Goal: Information Seeking & Learning: Learn about a topic

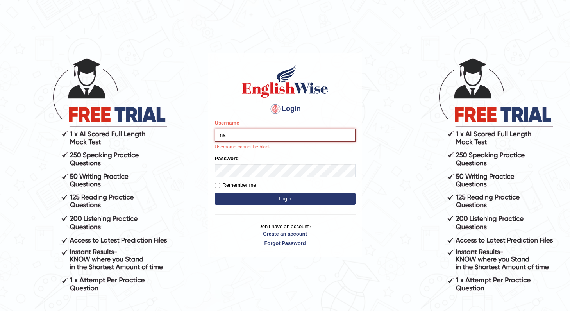
click at [215, 193] on button "Login" at bounding box center [285, 199] width 141 height 12
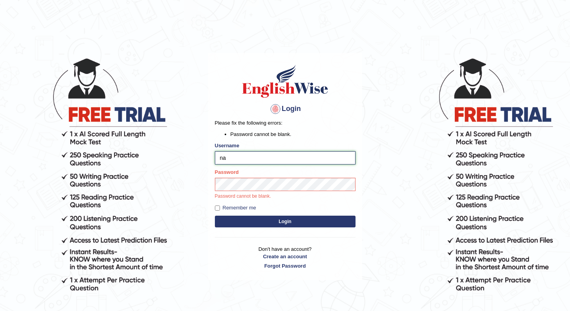
type input "nanayokomatsu"
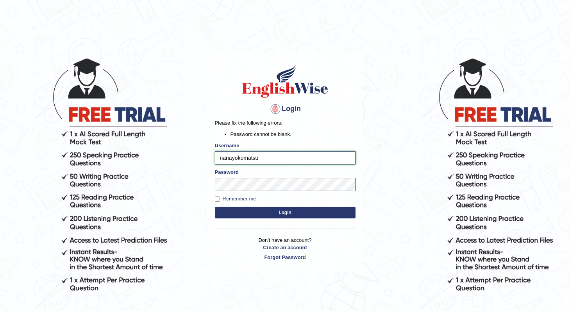
click at [215, 207] on button "Login" at bounding box center [285, 213] width 141 height 12
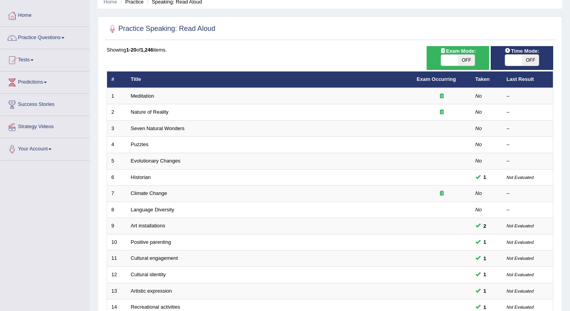
scroll to position [42, 0]
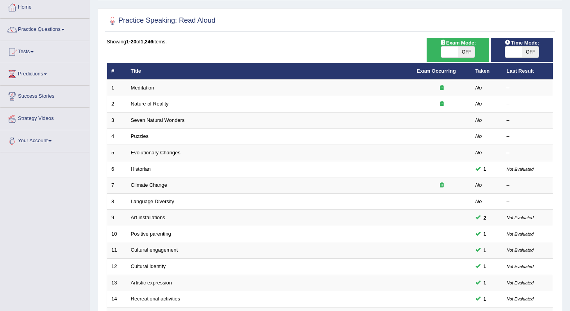
click at [528, 50] on span "OFF" at bounding box center [530, 52] width 17 height 11
checkbox input "true"
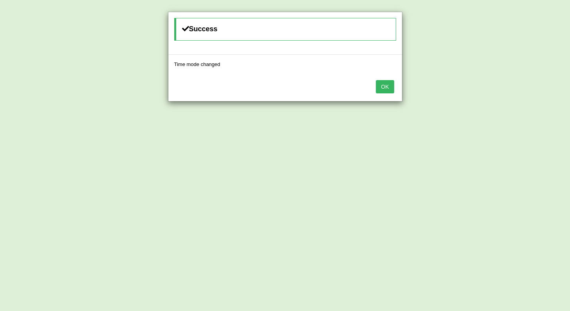
click at [381, 90] on button "OK" at bounding box center [385, 86] width 18 height 13
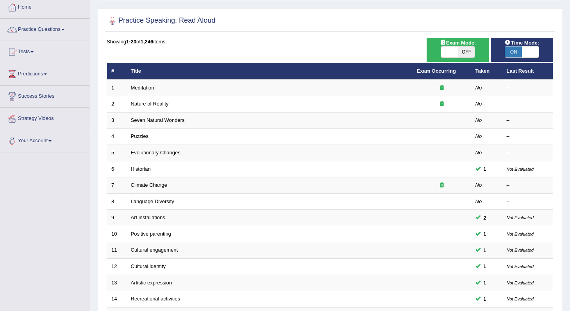
click at [455, 57] on div "ON OFF" at bounding box center [458, 52] width 34 height 12
click at [449, 49] on span at bounding box center [449, 52] width 17 height 11
checkbox input "true"
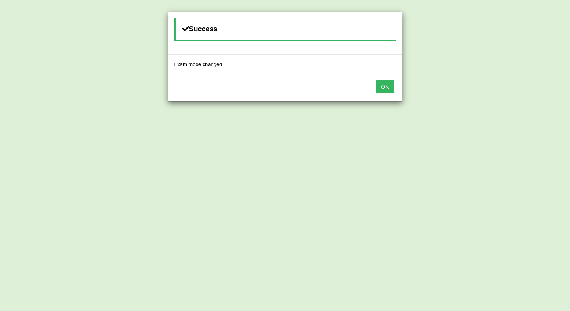
click at [385, 89] on button "OK" at bounding box center [385, 86] width 18 height 13
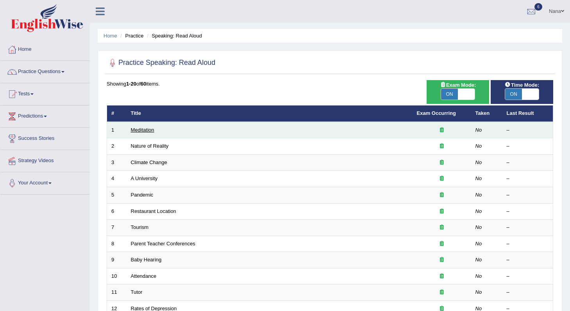
click at [146, 130] on link "Meditation" at bounding box center [142, 130] width 23 height 6
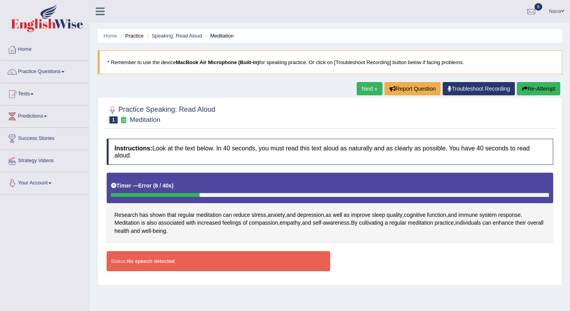
click at [41, 179] on link "Your Account" at bounding box center [44, 182] width 89 height 20
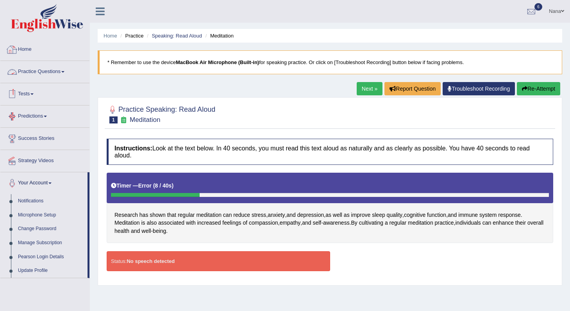
click at [98, 7] on icon at bounding box center [100, 11] width 9 height 10
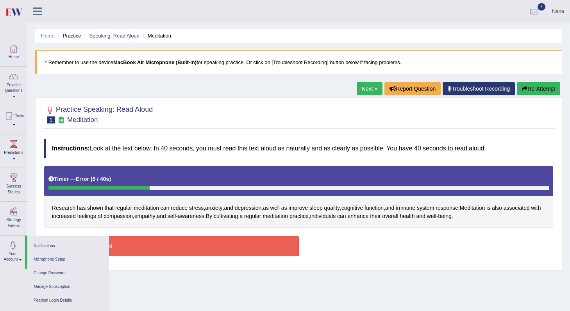
click at [38, 9] on icon at bounding box center [37, 11] width 9 height 10
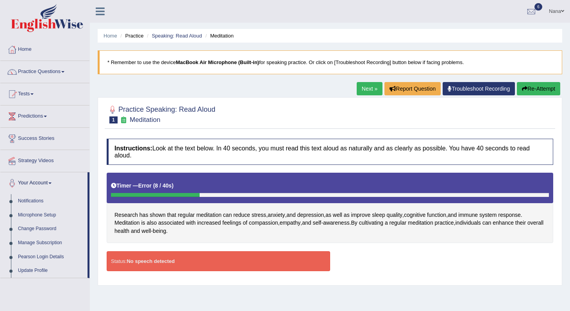
click at [557, 12] on link "Nana" at bounding box center [556, 10] width 27 height 20
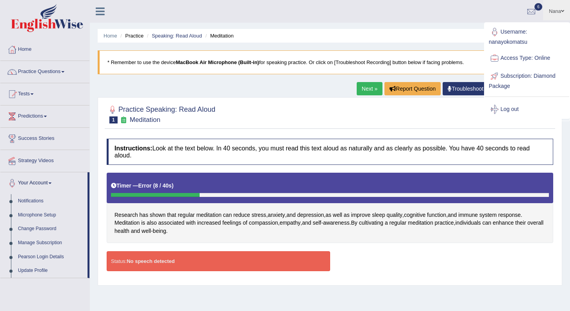
click at [514, 76] on link "Subscription: Diamond Package" at bounding box center [527, 80] width 84 height 26
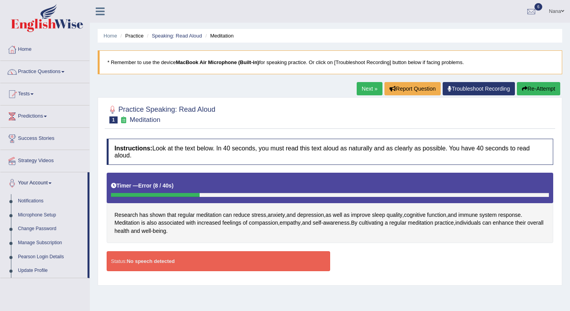
click at [560, 6] on link "Nana" at bounding box center [556, 10] width 27 height 20
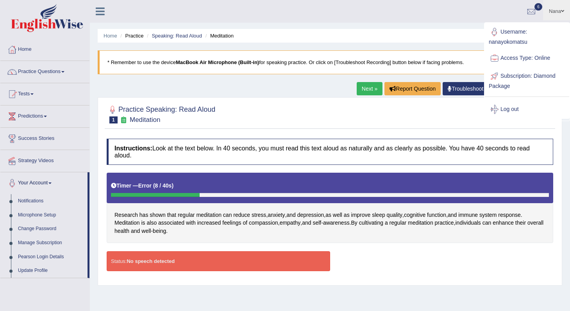
click at [510, 60] on link "Access Type: Online" at bounding box center [527, 58] width 84 height 18
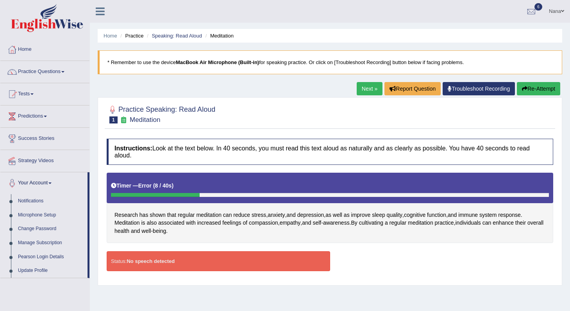
click at [560, 12] on link "Nana" at bounding box center [556, 10] width 27 height 20
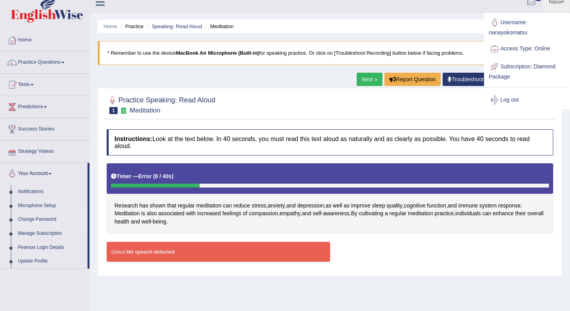
scroll to position [10, 0]
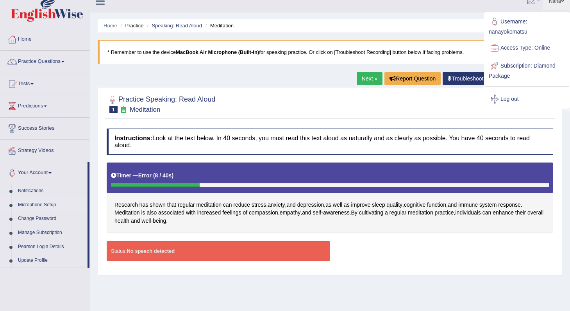
click at [44, 202] on link "Microphone Setup" at bounding box center [50, 205] width 73 height 14
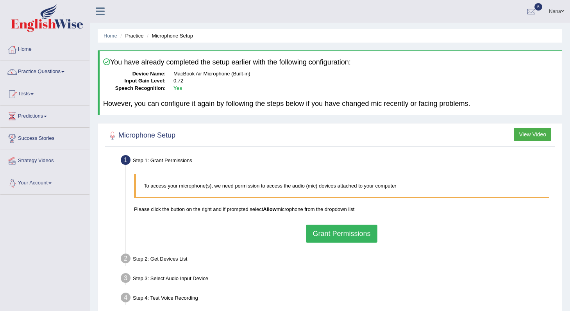
click at [348, 229] on button "Grant Permissions" at bounding box center [341, 234] width 71 height 18
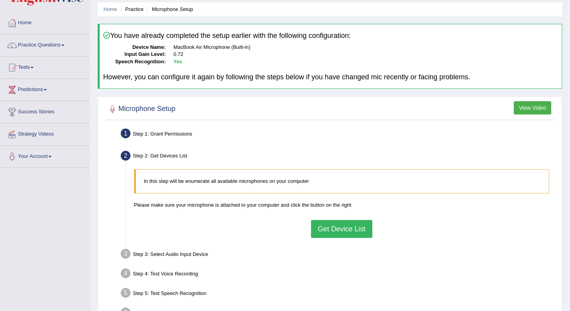
scroll to position [31, 0]
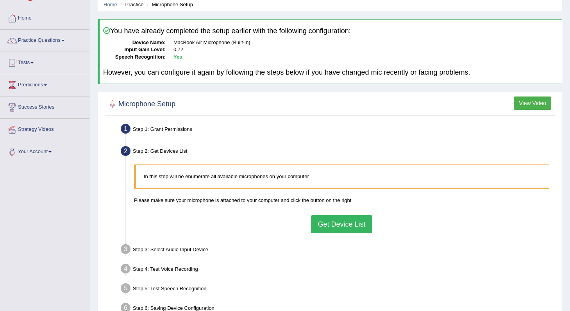
click at [356, 222] on button "Get Device List" at bounding box center [341, 224] width 61 height 18
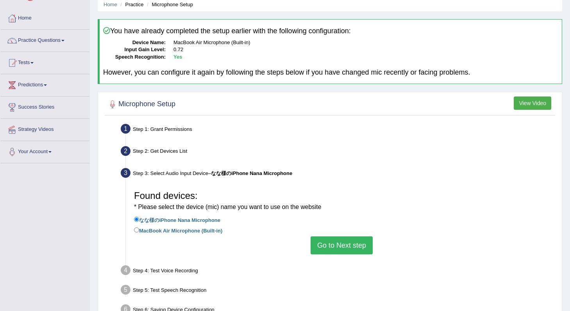
click at [352, 238] on button "Go to Next step" at bounding box center [342, 245] width 62 height 18
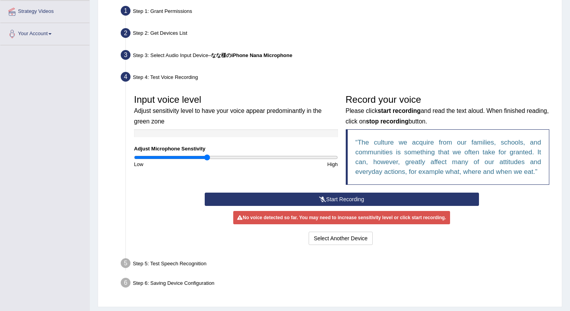
scroll to position [161, 0]
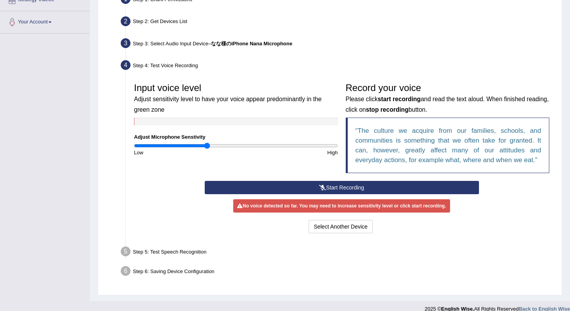
click at [360, 188] on button "Start Recording" at bounding box center [342, 187] width 274 height 13
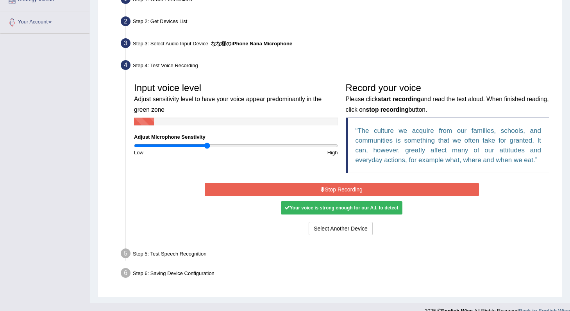
click at [360, 188] on button "Stop Recording" at bounding box center [342, 189] width 274 height 13
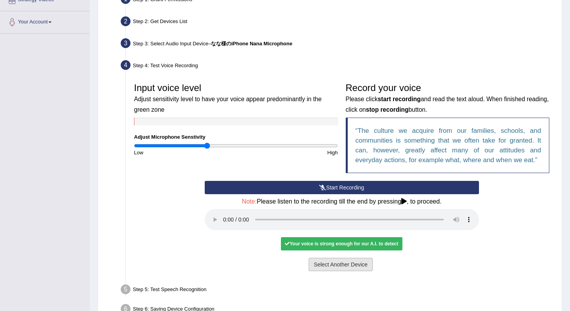
click at [322, 263] on button "Select Another Device" at bounding box center [341, 264] width 64 height 13
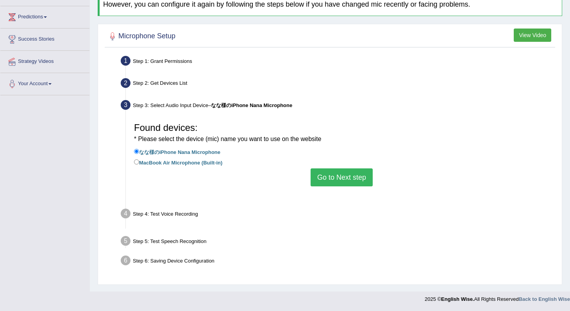
scroll to position [99, 0]
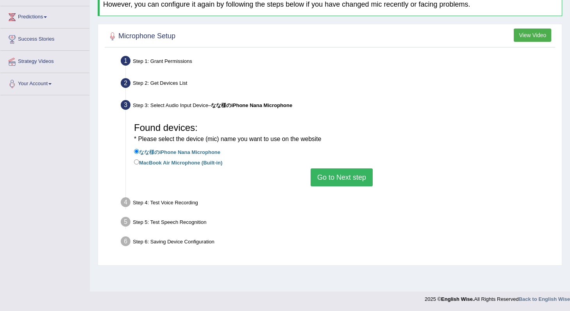
click at [333, 180] on button "Go to Next step" at bounding box center [342, 177] width 62 height 18
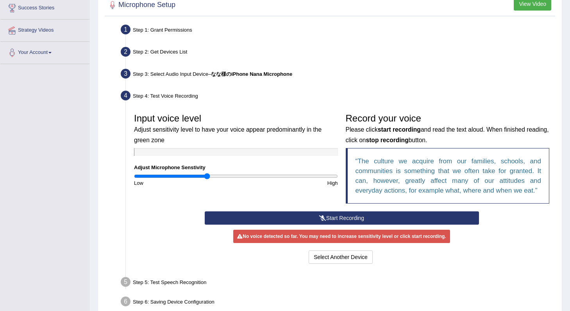
scroll to position [162, 0]
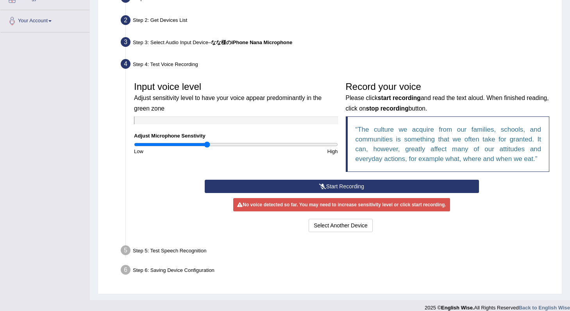
click at [328, 184] on button "Start Recording" at bounding box center [342, 186] width 274 height 13
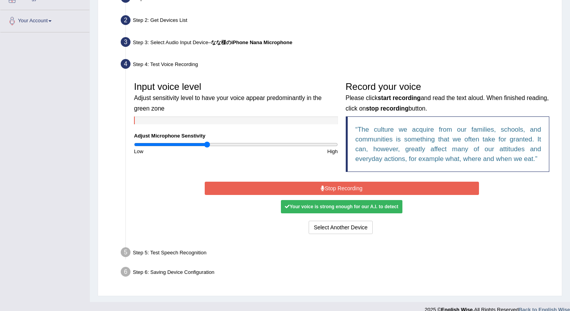
click at [332, 211] on div "Your voice is strong enough for our A.I. to detect" at bounding box center [341, 206] width 121 height 13
click at [337, 188] on button "Stop Recording" at bounding box center [342, 188] width 274 height 13
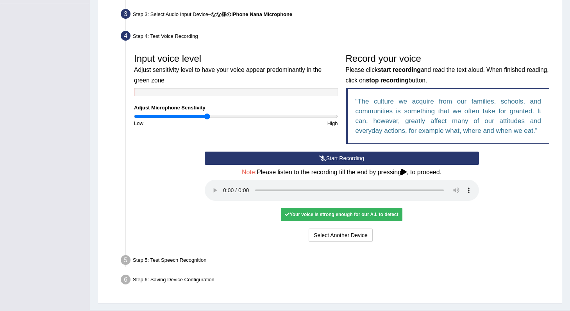
scroll to position [208, 0]
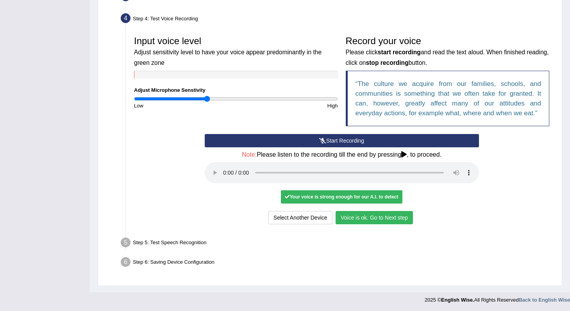
click at [359, 214] on button "Voice is ok. Go to Next step" at bounding box center [374, 217] width 77 height 13
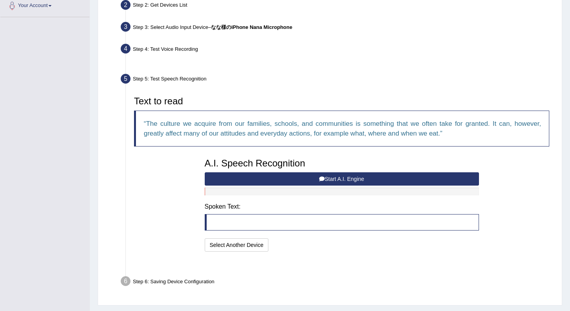
scroll to position [177, 0]
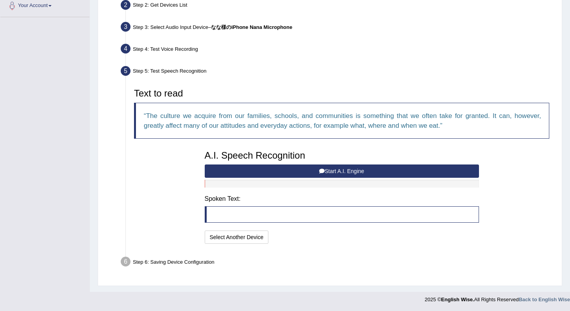
click at [285, 170] on button "Start A.I. Engine" at bounding box center [342, 171] width 274 height 13
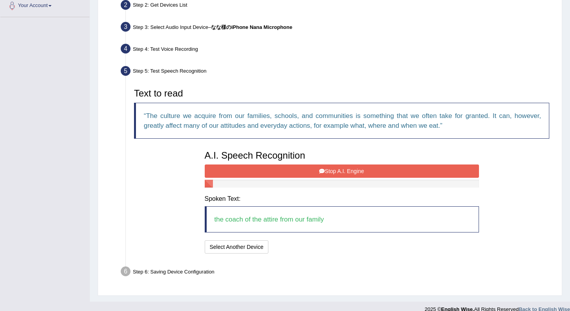
click at [285, 170] on button "Stop A.I. Engine" at bounding box center [342, 171] width 274 height 13
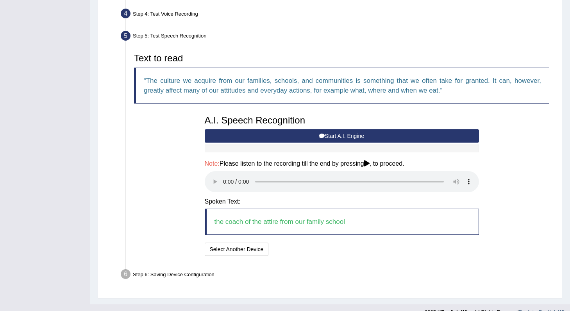
scroll to position [214, 0]
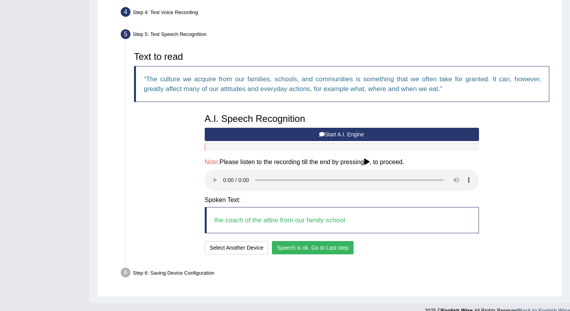
click at [344, 246] on button "Speech is ok. Go to Last step" at bounding box center [313, 247] width 82 height 13
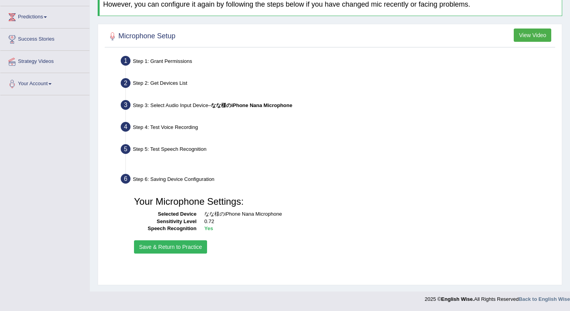
scroll to position [99, 0]
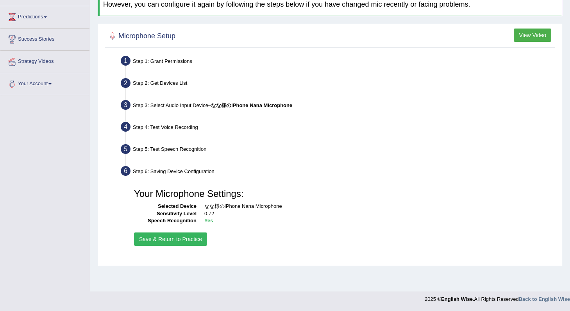
click at [194, 239] on button "Save & Return to Practice" at bounding box center [170, 239] width 73 height 13
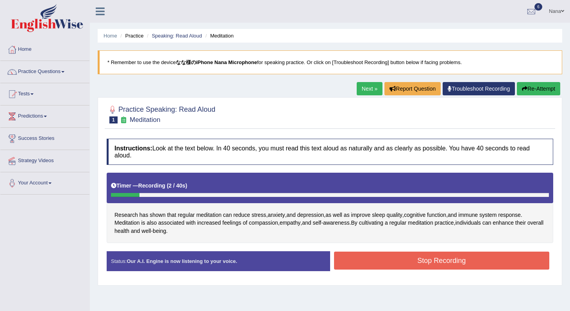
click at [401, 261] on button "Stop Recording" at bounding box center [442, 261] width 216 height 18
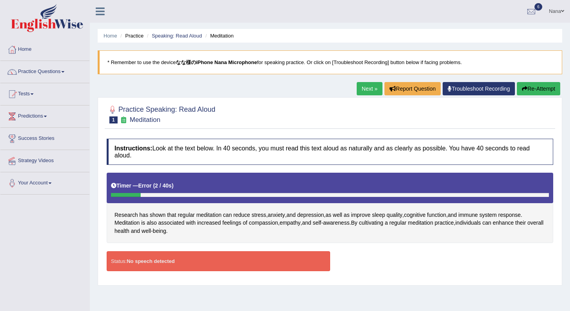
click at [525, 87] on button "Re-Attempt" at bounding box center [538, 88] width 43 height 13
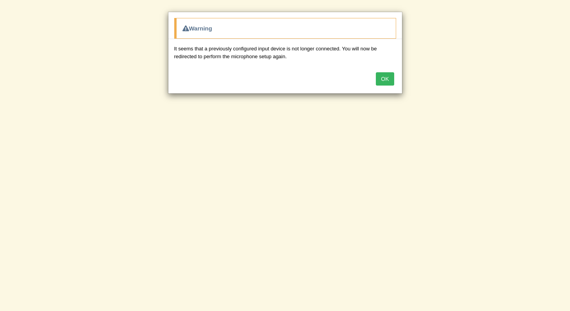
click at [385, 81] on button "OK" at bounding box center [385, 78] width 18 height 13
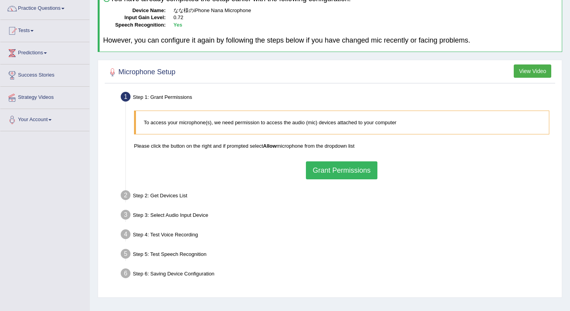
scroll to position [99, 0]
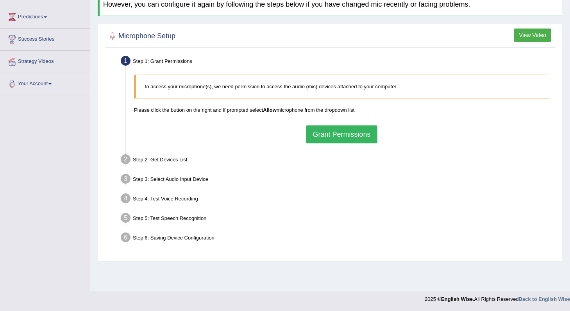
click at [334, 138] on button "Grant Permissions" at bounding box center [341, 134] width 71 height 18
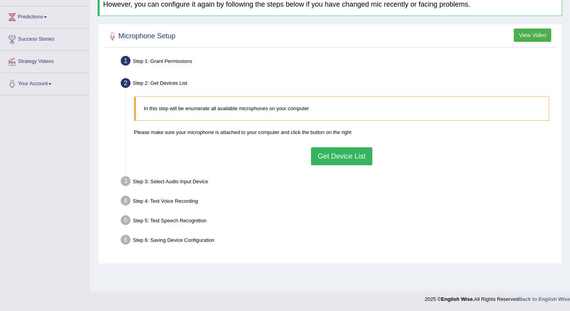
click at [343, 151] on button "Get Device List" at bounding box center [341, 156] width 61 height 18
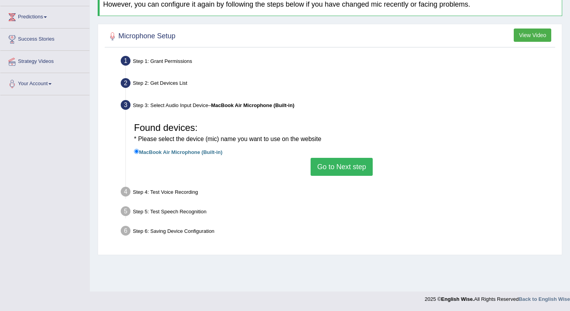
click at [344, 163] on button "Go to Next step" at bounding box center [342, 167] width 62 height 18
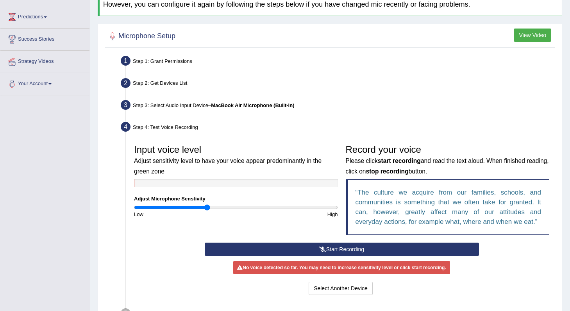
click at [299, 249] on button "Start Recording" at bounding box center [342, 249] width 274 height 13
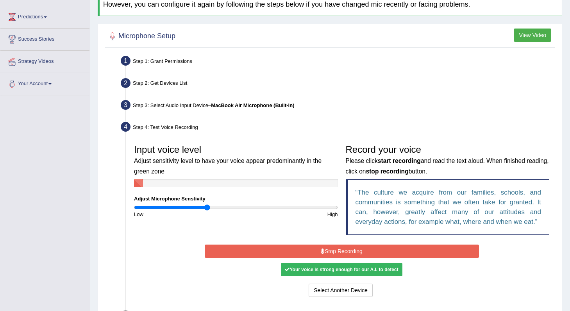
click at [304, 252] on button "Stop Recording" at bounding box center [342, 251] width 274 height 13
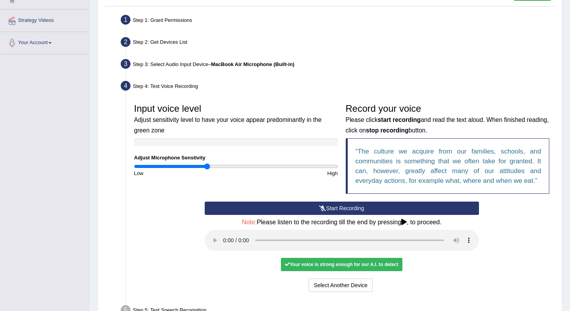
scroll to position [208, 0]
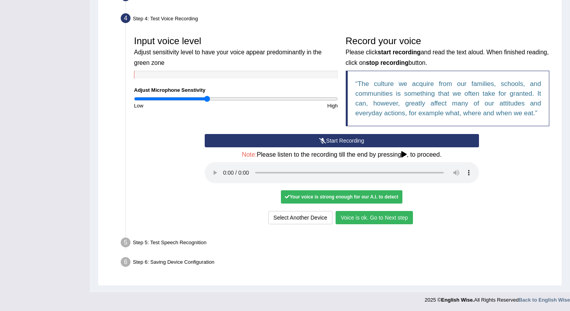
click at [394, 221] on button "Voice is ok. Go to Next step" at bounding box center [374, 217] width 77 height 13
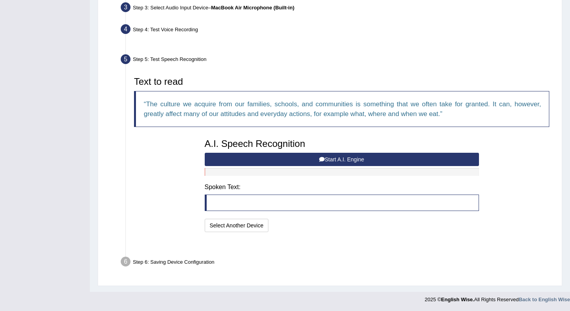
scroll to position [177, 0]
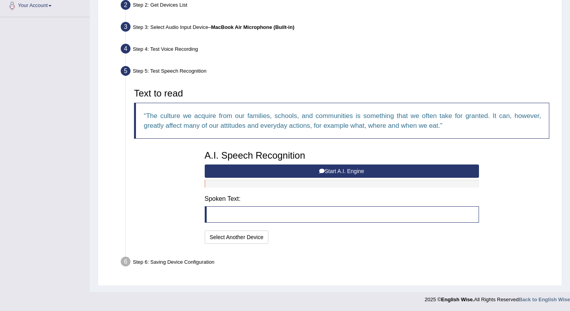
click at [331, 173] on button "Start A.I. Engine" at bounding box center [342, 171] width 274 height 13
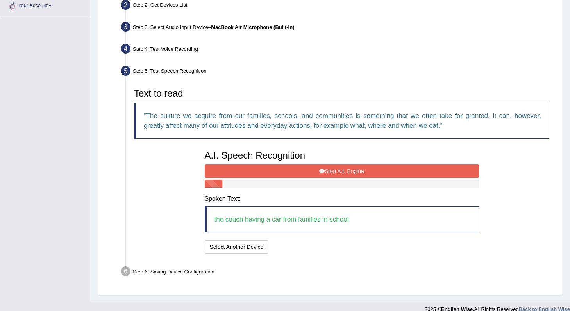
click at [331, 173] on button "Stop A.I. Engine" at bounding box center [342, 171] width 274 height 13
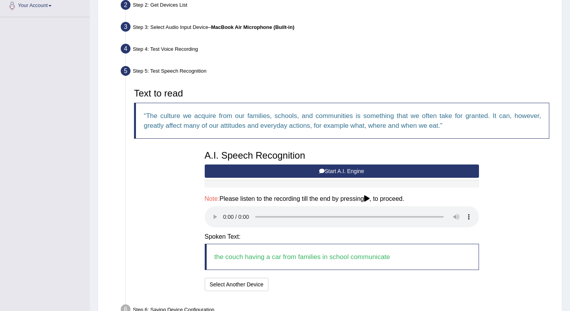
scroll to position [225, 0]
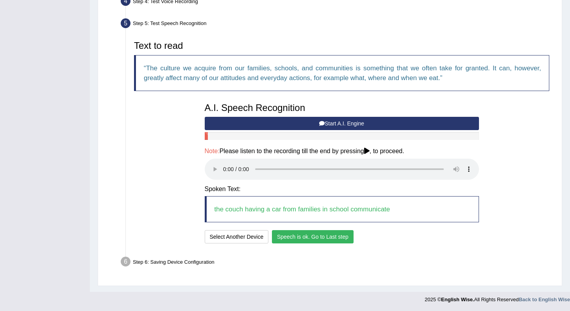
click at [337, 231] on button "Speech is ok. Go to Last step" at bounding box center [313, 236] width 82 height 13
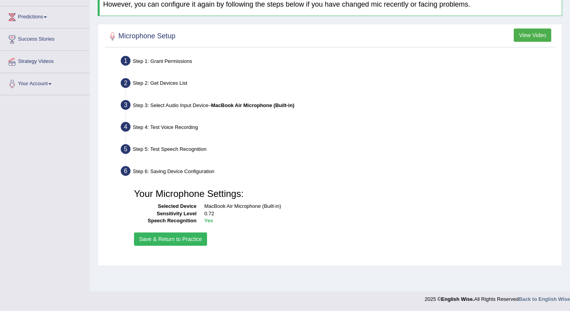
scroll to position [99, 0]
click at [168, 238] on button "Save & Return to Practice" at bounding box center [170, 239] width 73 height 13
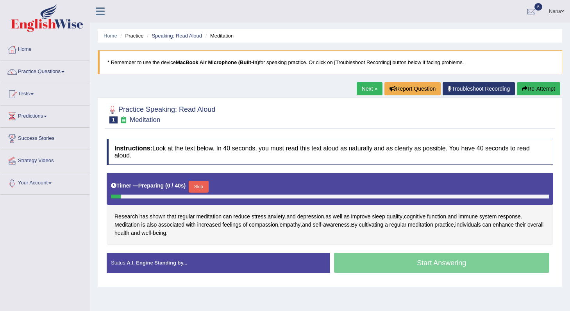
click at [208, 186] on button "Skip" at bounding box center [199, 187] width 20 height 12
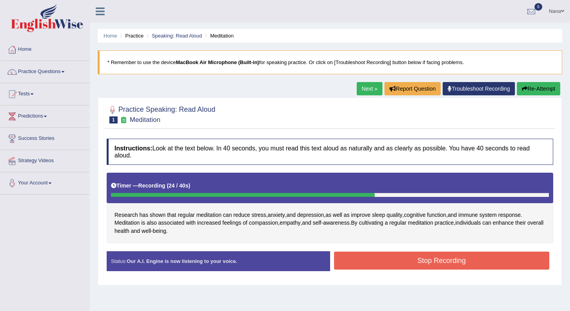
click at [388, 257] on button "Stop Recording" at bounding box center [442, 261] width 216 height 18
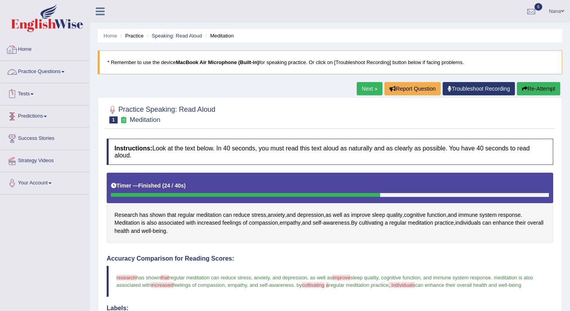
click at [57, 69] on link "Practice Questions" at bounding box center [44, 71] width 89 height 20
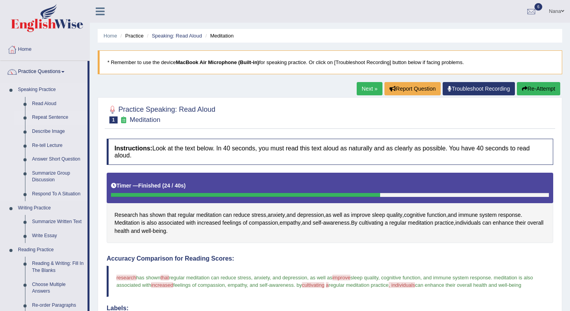
click at [45, 119] on link "Repeat Sentence" at bounding box center [58, 118] width 59 height 14
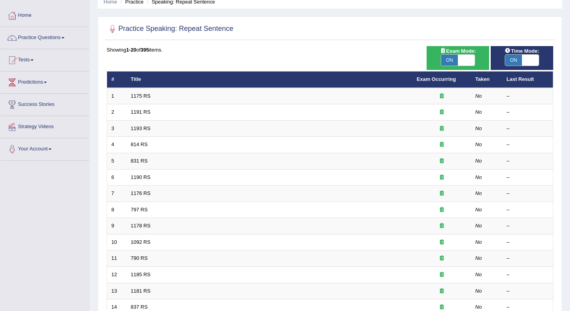
scroll to position [63, 0]
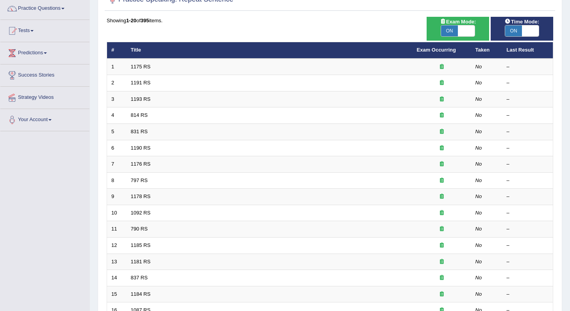
click at [459, 35] on span at bounding box center [466, 30] width 17 height 11
checkbox input "false"
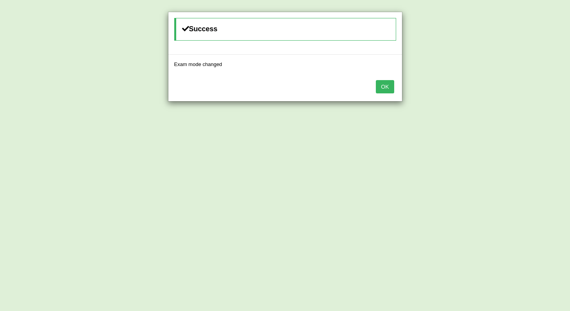
click at [382, 88] on button "OK" at bounding box center [385, 86] width 18 height 13
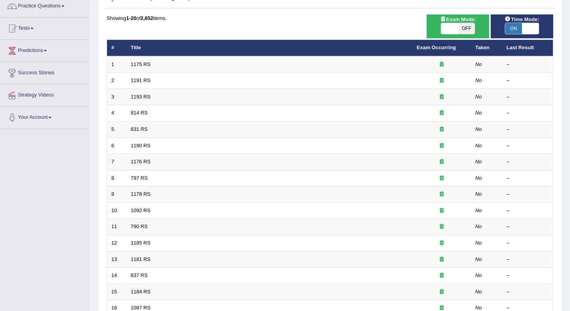
click at [519, 31] on span "ON" at bounding box center [513, 28] width 17 height 11
checkbox input "false"
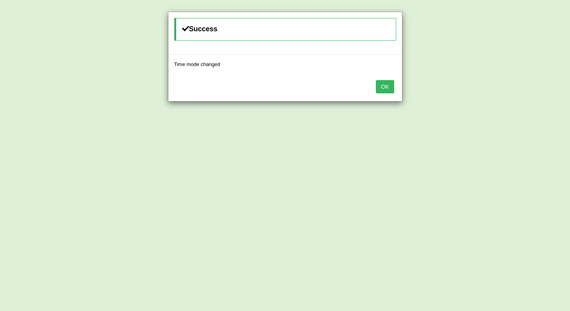
click at [384, 91] on button "OK" at bounding box center [385, 86] width 18 height 13
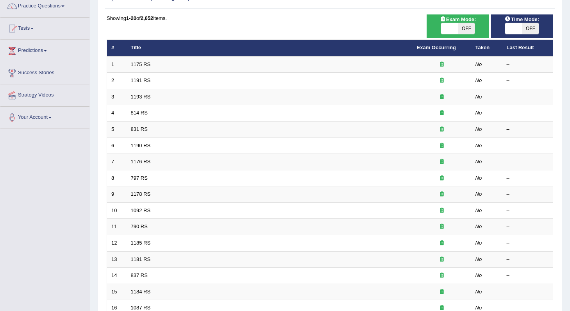
click at [459, 24] on span "OFF" at bounding box center [466, 28] width 17 height 11
checkbox input "true"
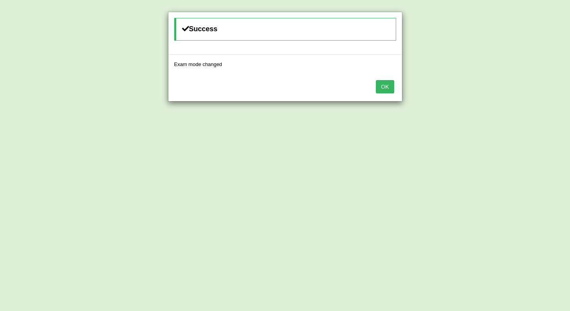
click at [392, 83] on button "OK" at bounding box center [385, 86] width 18 height 13
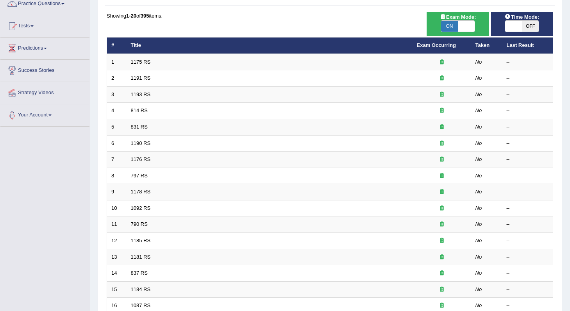
click at [524, 31] on span "OFF" at bounding box center [530, 26] width 17 height 11
checkbox input "true"
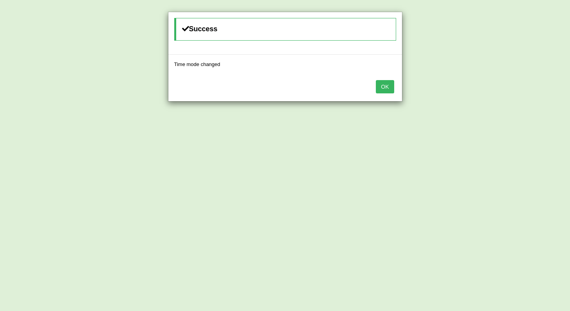
click at [400, 87] on div "OK" at bounding box center [285, 87] width 234 height 27
click at [382, 86] on button "OK" at bounding box center [385, 86] width 18 height 13
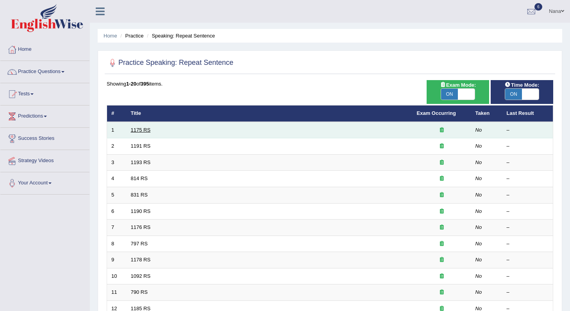
click at [143, 130] on link "1175 RS" at bounding box center [141, 130] width 20 height 6
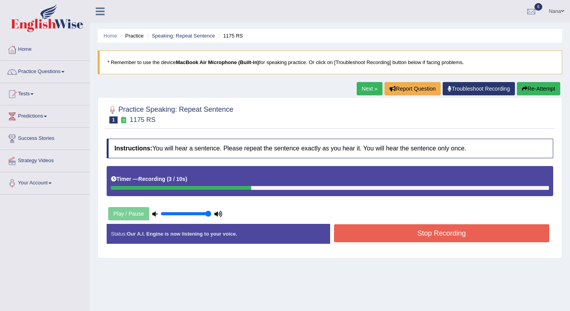
click at [373, 229] on button "Stop Recording" at bounding box center [442, 233] width 216 height 18
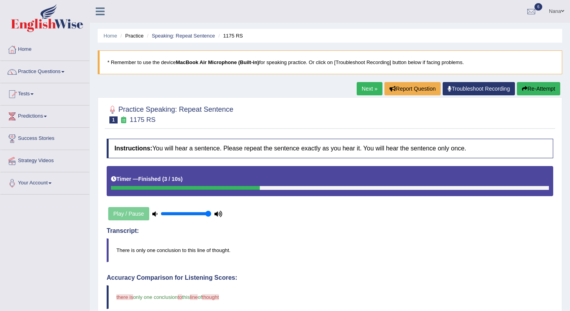
click at [366, 90] on link "Next »" at bounding box center [370, 88] width 26 height 13
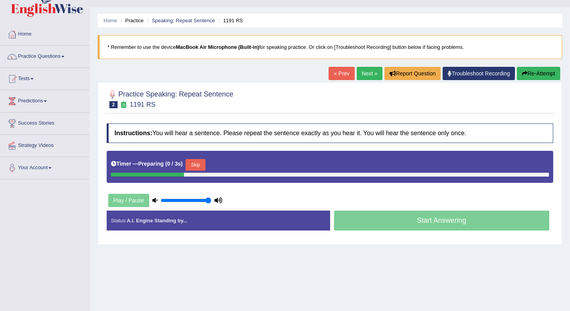
scroll to position [21, 0]
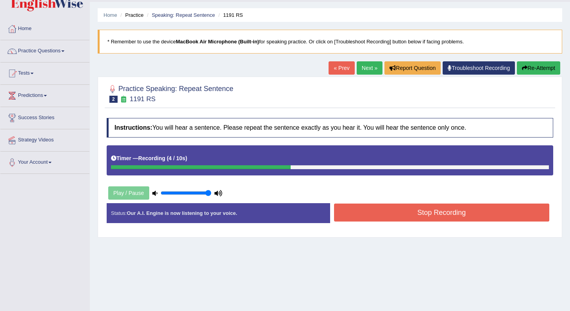
click at [379, 214] on button "Stop Recording" at bounding box center [442, 213] width 216 height 18
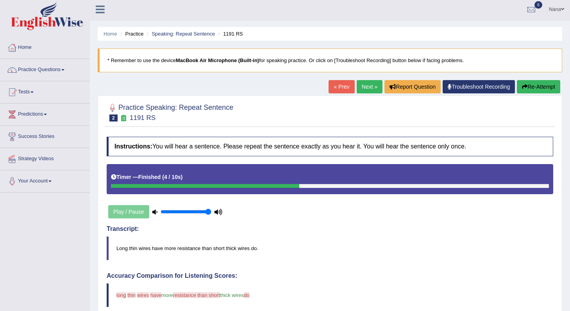
scroll to position [0, 0]
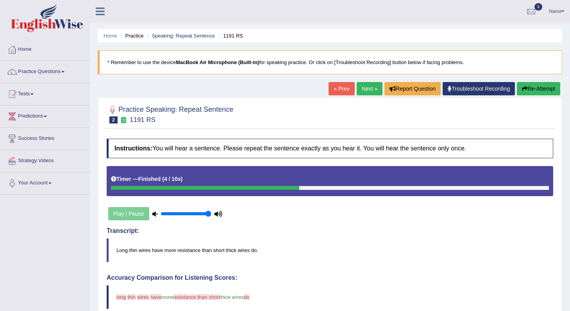
click at [360, 84] on link "Next »" at bounding box center [370, 88] width 26 height 13
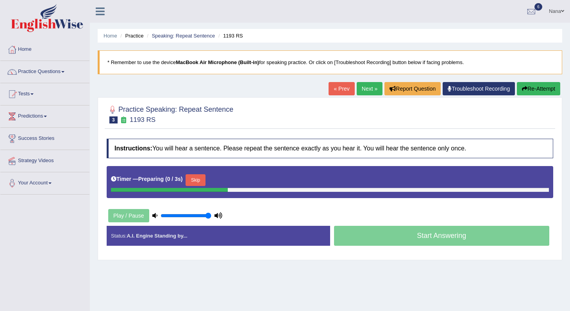
click at [204, 181] on button "Skip" at bounding box center [196, 180] width 20 height 12
click at [236, 179] on button "Skip" at bounding box center [230, 180] width 20 height 12
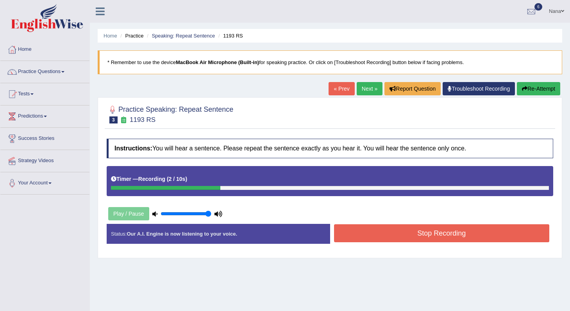
click at [406, 239] on button "Stop Recording" at bounding box center [442, 233] width 216 height 18
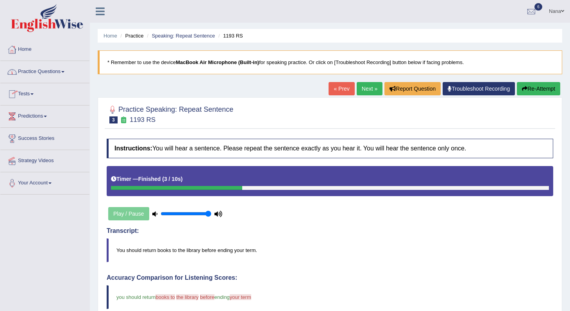
click at [66, 65] on link "Practice Questions" at bounding box center [44, 71] width 89 height 20
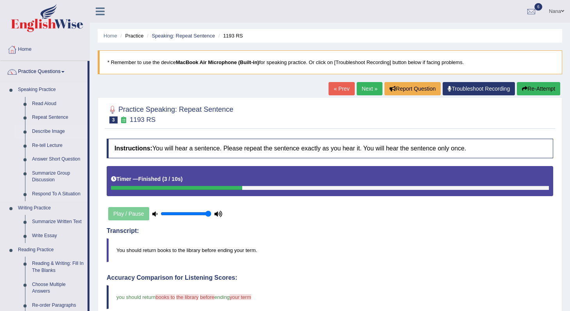
click at [60, 131] on link "Describe Image" at bounding box center [58, 132] width 59 height 14
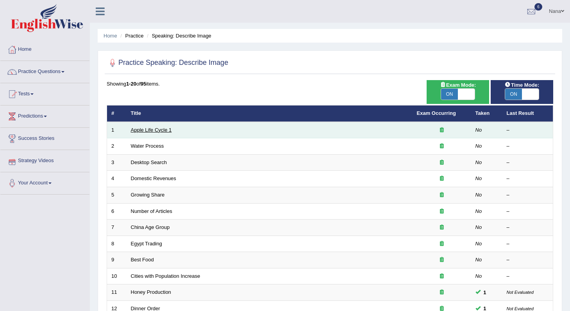
click at [143, 132] on link "Apple Life Cycle 1" at bounding box center [151, 130] width 41 height 6
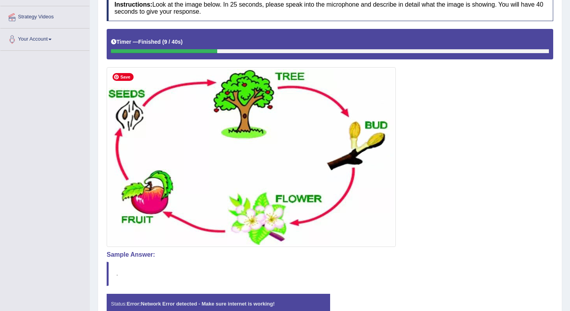
scroll to position [5, 0]
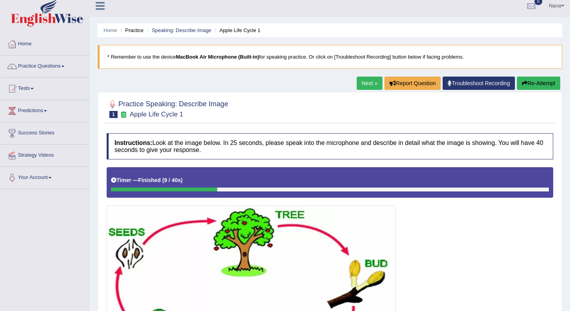
click at [543, 79] on button "Re-Attempt" at bounding box center [538, 83] width 43 height 13
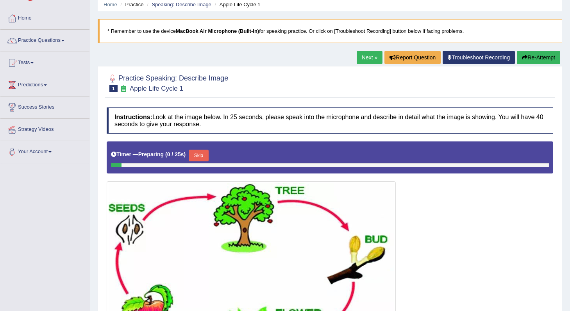
scroll to position [41, 0]
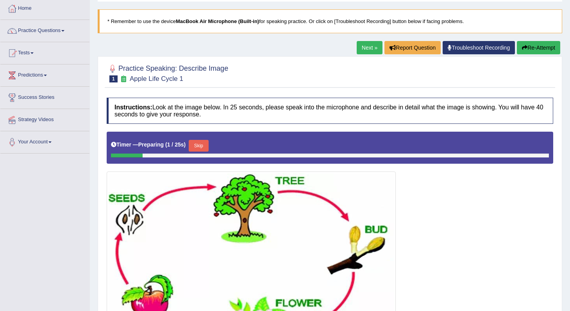
click at [205, 147] on button "Skip" at bounding box center [199, 146] width 20 height 12
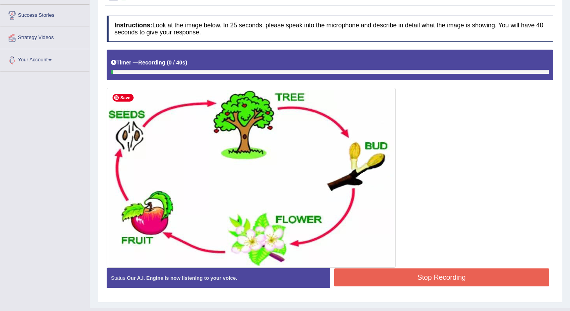
scroll to position [124, 0]
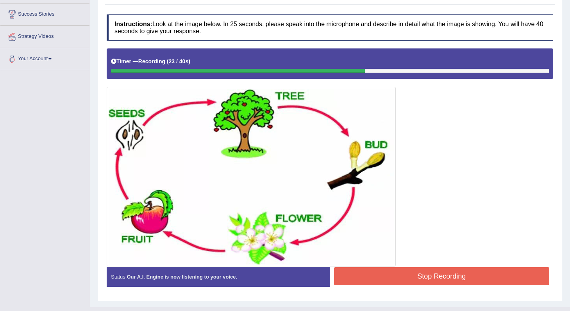
click at [428, 273] on button "Stop Recording" at bounding box center [442, 276] width 216 height 18
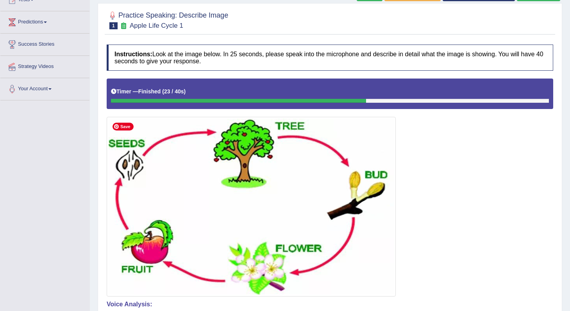
scroll to position [58, 0]
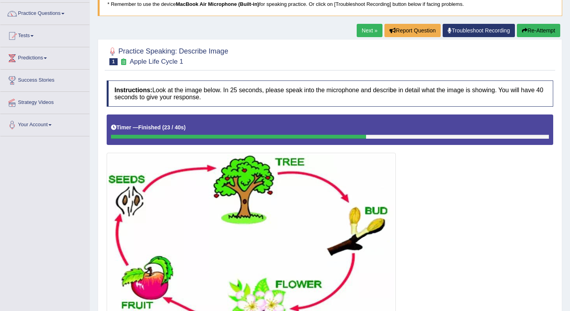
click at [369, 30] on link "Next »" at bounding box center [370, 30] width 26 height 13
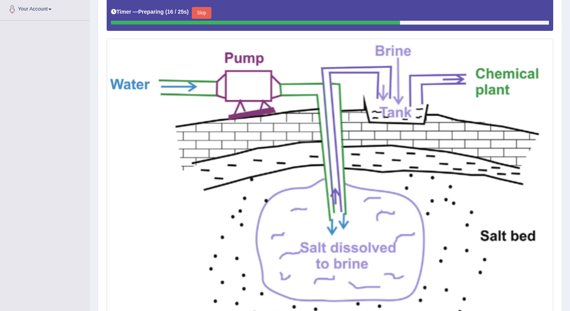
scroll to position [174, 0]
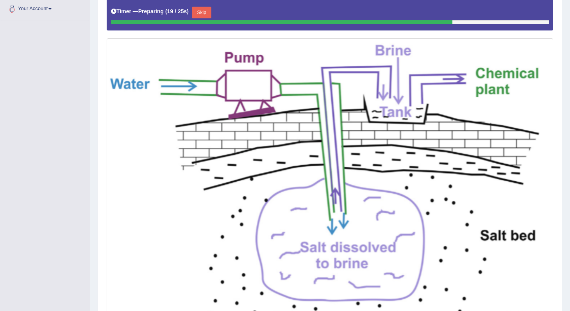
click at [199, 14] on button "Skip" at bounding box center [202, 13] width 20 height 12
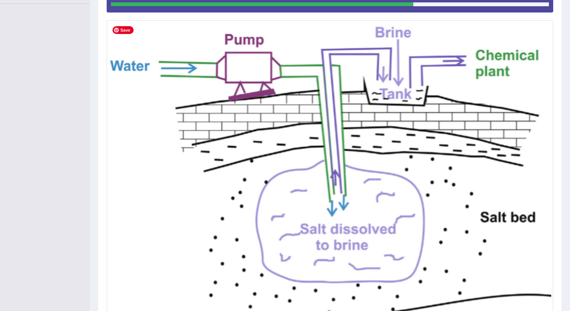
scroll to position [263, 0]
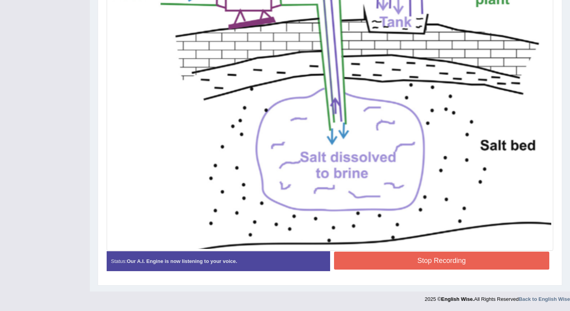
click at [391, 258] on button "Stop Recording" at bounding box center [442, 261] width 216 height 18
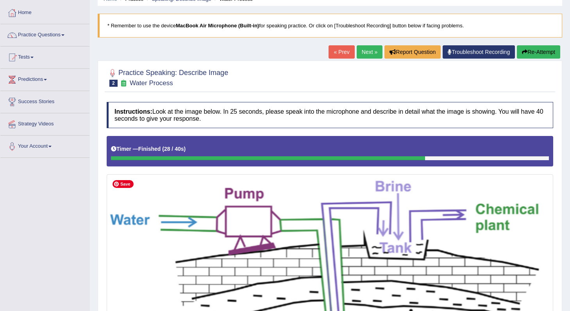
scroll to position [0, 0]
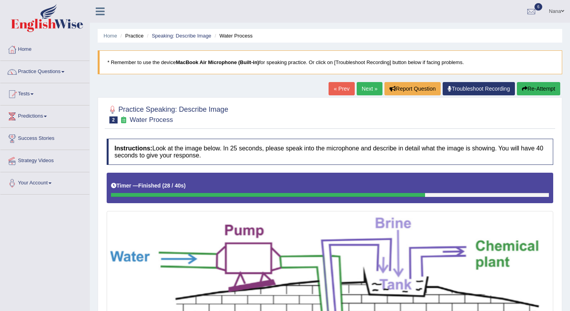
click at [366, 87] on link "Next »" at bounding box center [370, 88] width 26 height 13
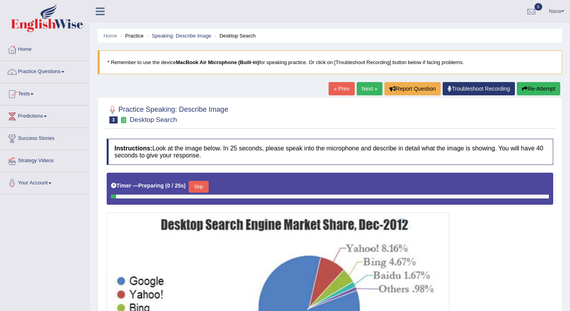
scroll to position [119, 0]
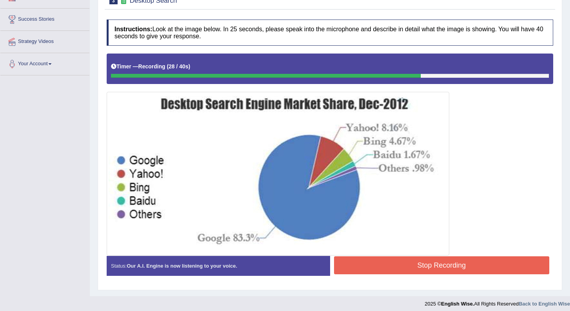
click at [451, 264] on button "Stop Recording" at bounding box center [442, 265] width 216 height 18
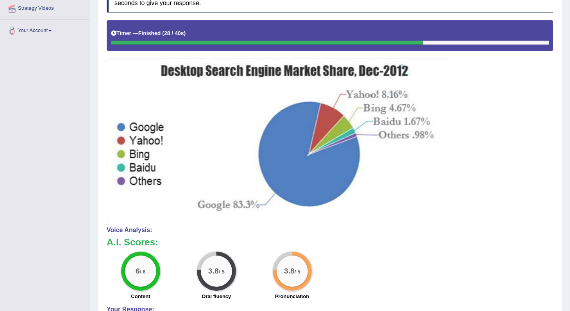
scroll to position [32, 0]
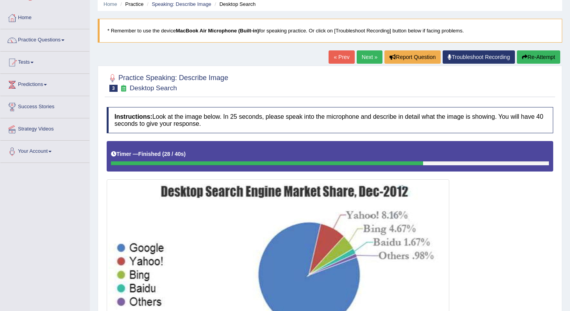
click at [370, 56] on link "Next »" at bounding box center [370, 56] width 26 height 13
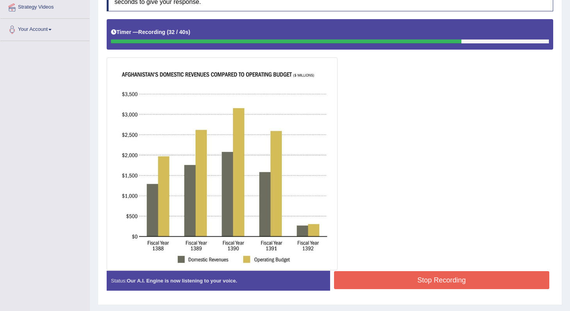
click at [429, 287] on button "Stop Recording" at bounding box center [442, 280] width 216 height 18
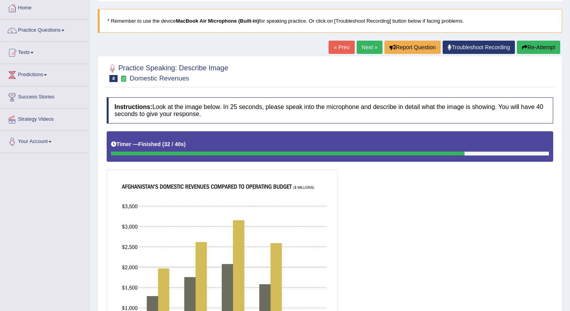
scroll to position [23, 0]
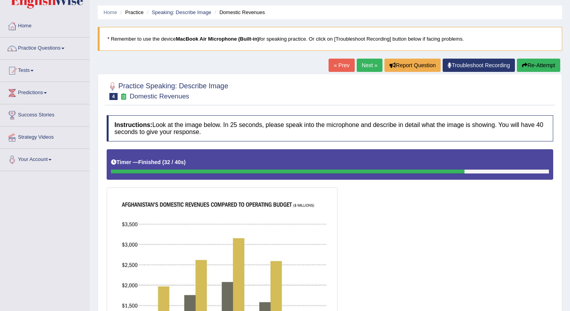
click at [367, 66] on link "Next »" at bounding box center [370, 65] width 26 height 13
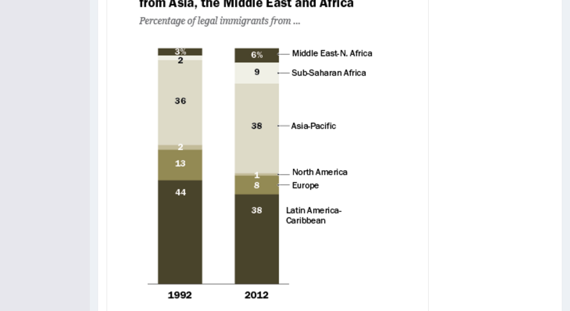
scroll to position [377, 0]
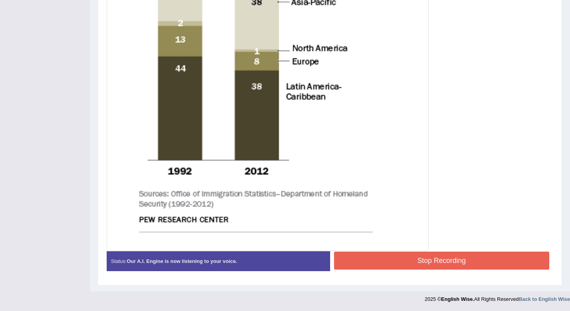
click at [434, 269] on button "Stop Recording" at bounding box center [442, 261] width 216 height 18
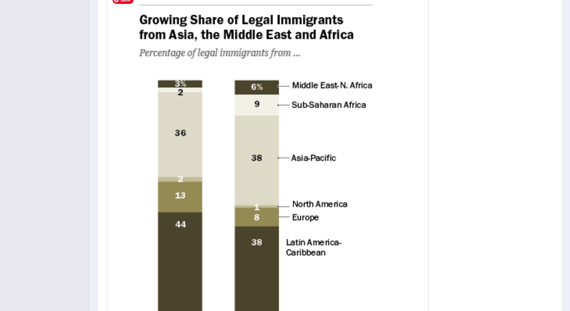
scroll to position [0, 0]
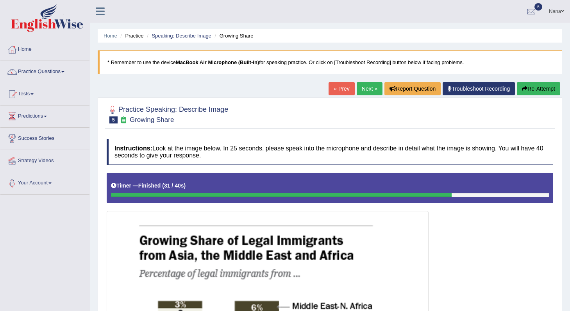
click at [365, 92] on link "Next »" at bounding box center [370, 88] width 26 height 13
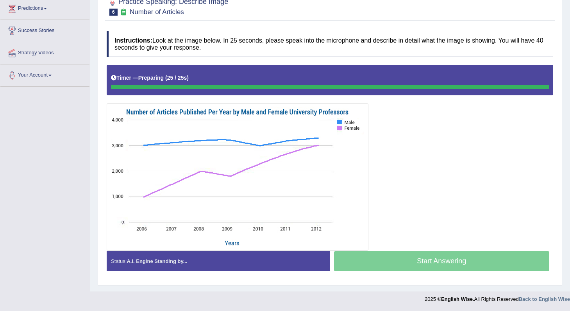
scroll to position [108, 0]
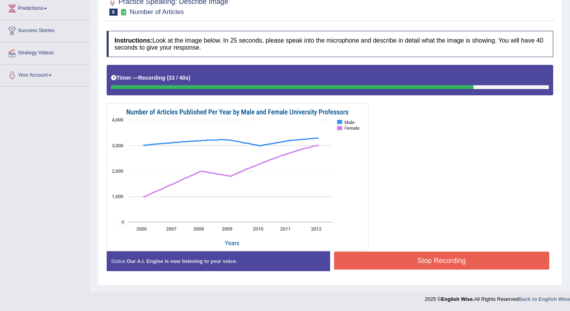
click at [415, 265] on button "Stop Recording" at bounding box center [442, 261] width 216 height 18
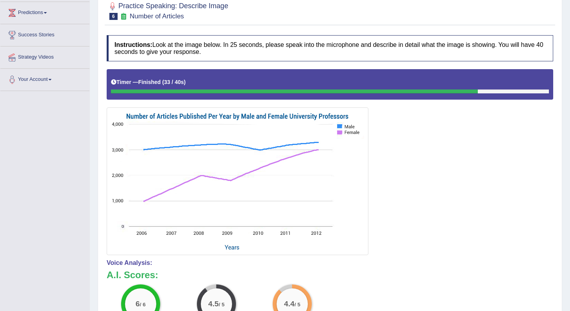
scroll to position [0, 0]
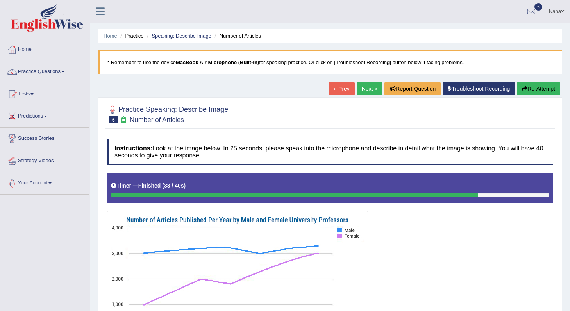
click at [361, 86] on link "Next »" at bounding box center [370, 88] width 26 height 13
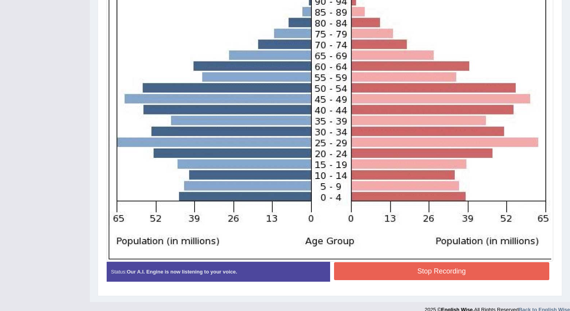
scroll to position [273, 0]
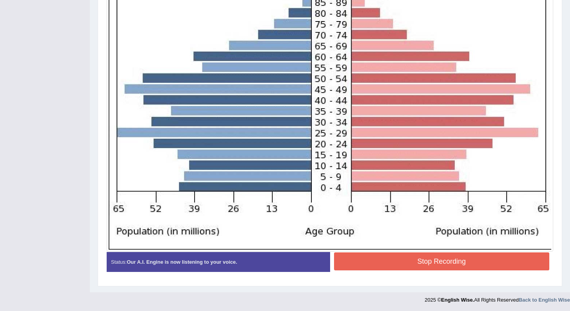
click at [383, 262] on button "Stop Recording" at bounding box center [442, 261] width 216 height 18
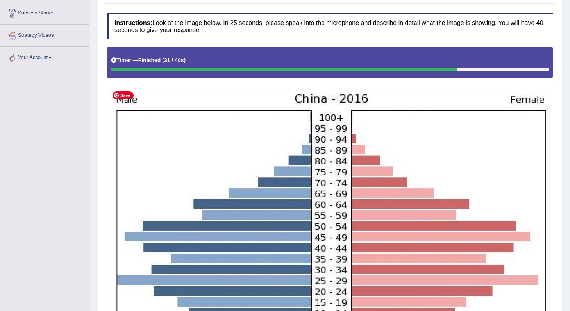
scroll to position [0, 0]
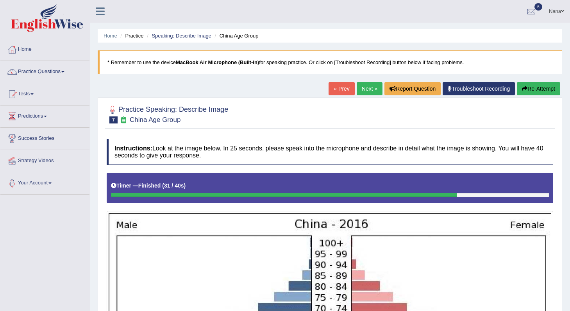
click at [371, 86] on link "Next »" at bounding box center [370, 88] width 26 height 13
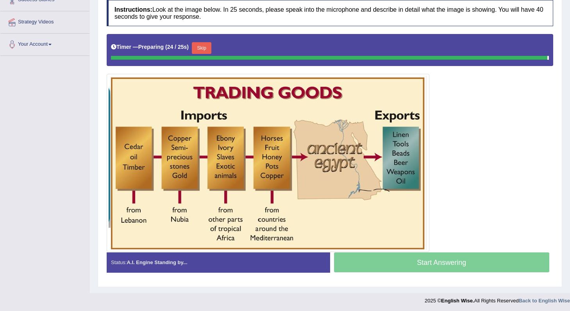
scroll to position [138, 0]
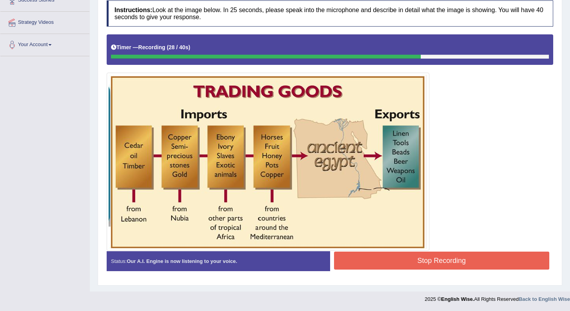
click at [442, 258] on button "Stop Recording" at bounding box center [442, 261] width 216 height 18
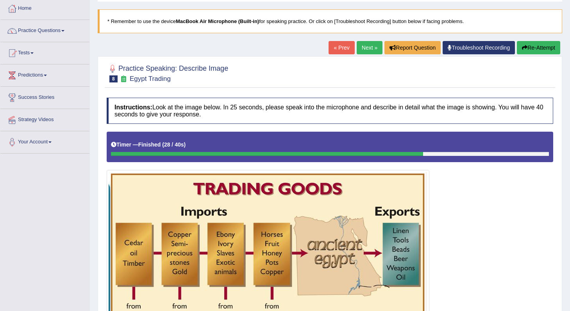
scroll to position [0, 0]
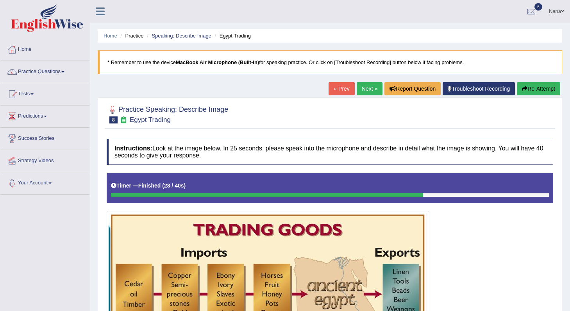
click at [374, 85] on link "Next »" at bounding box center [370, 88] width 26 height 13
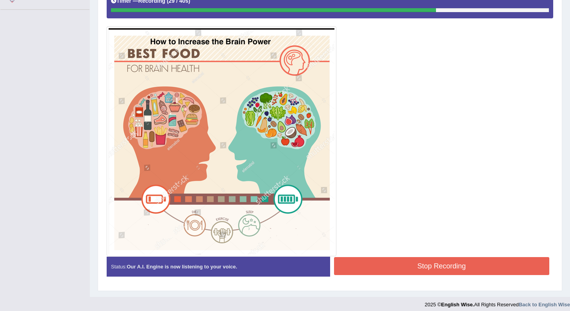
scroll to position [188, 0]
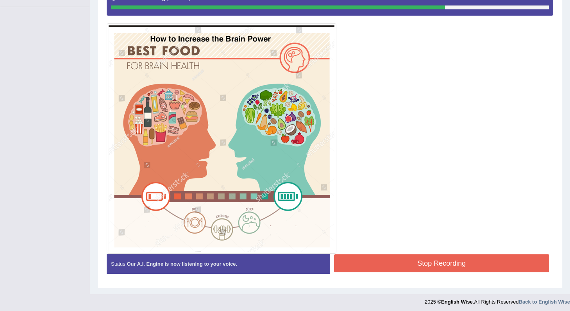
click at [422, 261] on button "Stop Recording" at bounding box center [442, 263] width 216 height 18
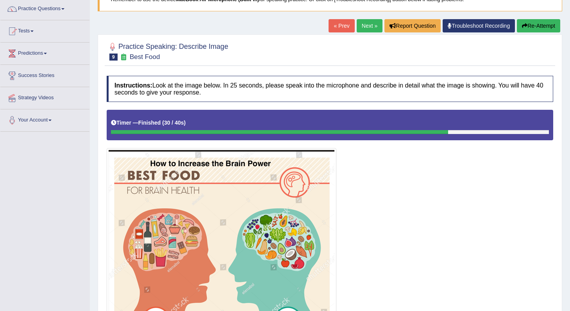
scroll to position [74, 0]
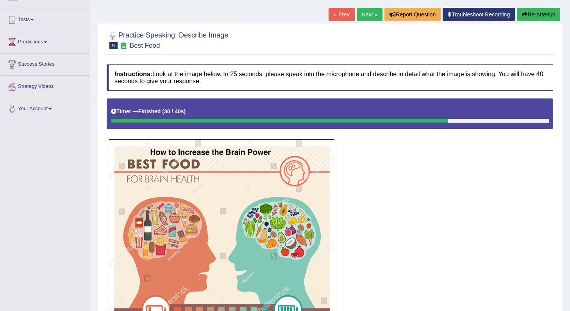
click at [362, 12] on link "Next »" at bounding box center [370, 14] width 26 height 13
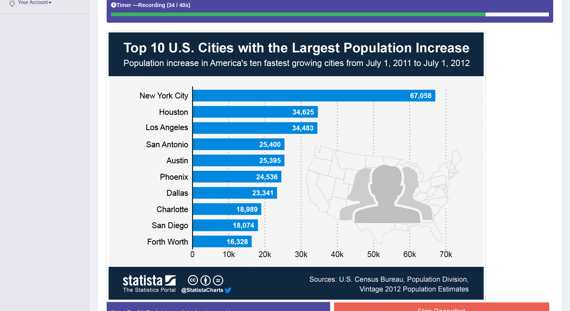
scroll to position [231, 0]
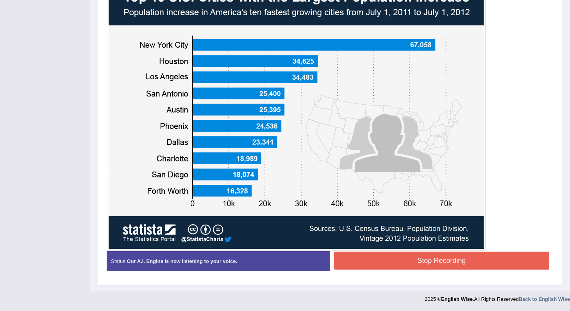
click at [460, 259] on button "Stop Recording" at bounding box center [442, 261] width 216 height 18
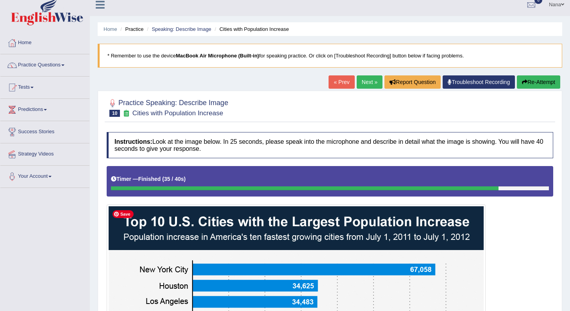
scroll to position [0, 0]
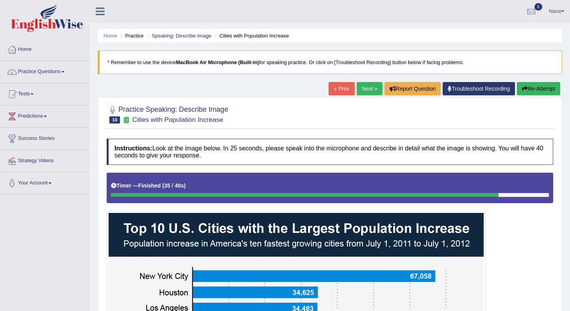
click at [371, 90] on link "Next »" at bounding box center [370, 88] width 26 height 13
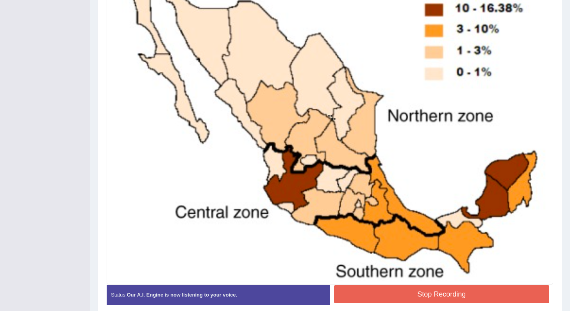
scroll to position [301, 0]
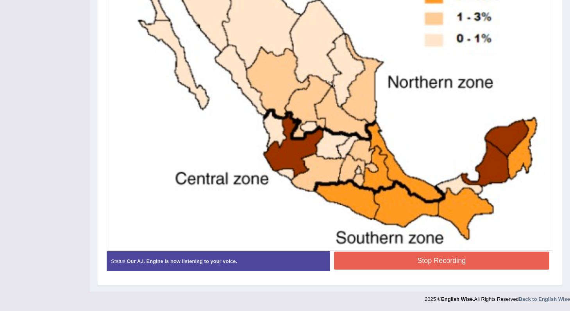
click at [393, 259] on button "Stop Recording" at bounding box center [442, 261] width 216 height 18
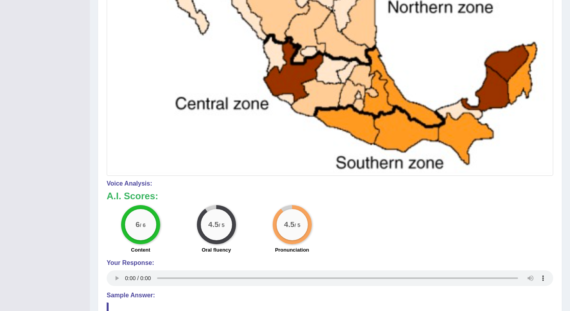
scroll to position [373, 0]
